Goal: Task Accomplishment & Management: Complete application form

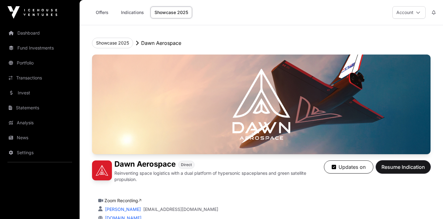
click at [395, 169] on span "Resume Indication" at bounding box center [404, 166] width 44 height 7
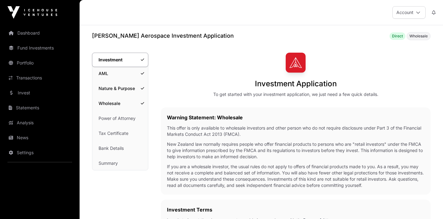
click at [118, 104] on link "Wholesale" at bounding box center [120, 103] width 56 height 14
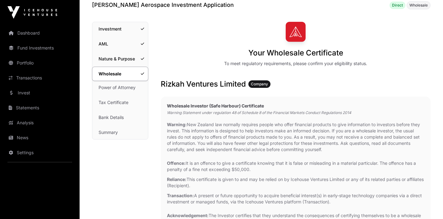
scroll to position [37, 0]
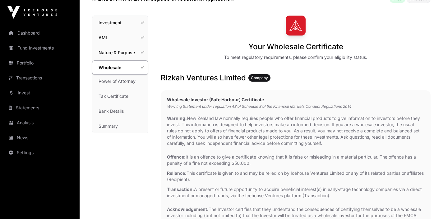
click at [120, 98] on link "Tax Certificate" at bounding box center [120, 96] width 56 height 14
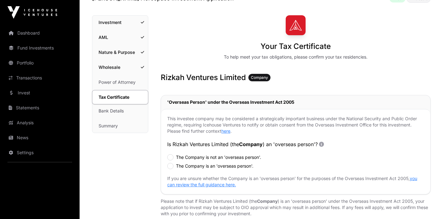
scroll to position [36, 0]
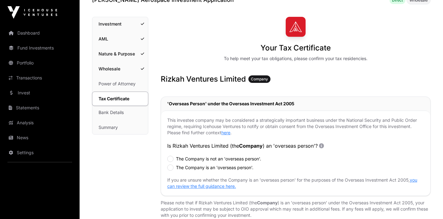
click at [122, 84] on link "Power of Attorney" at bounding box center [120, 84] width 56 height 14
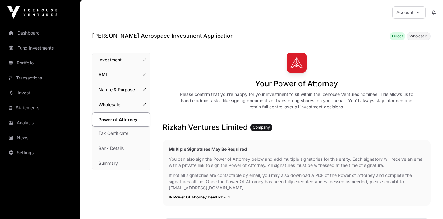
click at [117, 103] on link "Wholesale" at bounding box center [121, 105] width 58 height 14
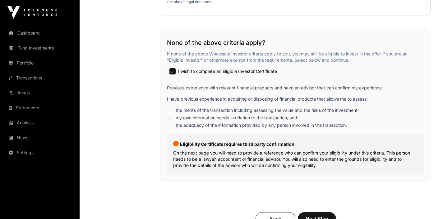
scroll to position [1122, 0]
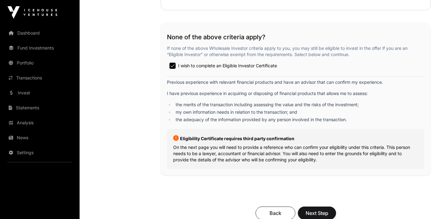
click at [262, 147] on p "On the next page you will need to provide a reference who can confirm your elig…" at bounding box center [295, 153] width 245 height 19
drag, startPoint x: 167, startPoint y: 36, endPoint x: 341, endPoint y: 162, distance: 215.0
click at [341, 162] on div "None of the above criteria apply? If none of the above Wholesale Investor crite…" at bounding box center [296, 99] width 270 height 152
copy div "Lore ip dol sitam consecte adipi? El sedd ei tem incid Utlaboree Dolorema aliqu…"
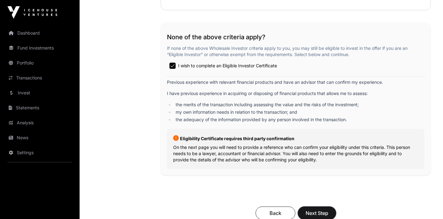
click at [309, 214] on span "Next Step" at bounding box center [317, 212] width 23 height 7
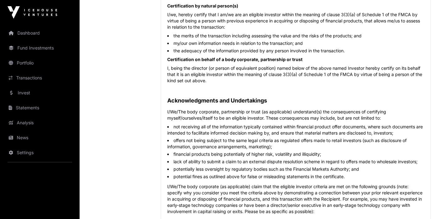
scroll to position [285, 0]
click at [388, 99] on h2 "Acknowledgments and Undertakings" at bounding box center [295, 99] width 257 height 9
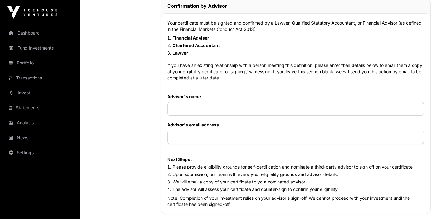
scroll to position [650, 0]
